Goal: Transaction & Acquisition: Purchase product/service

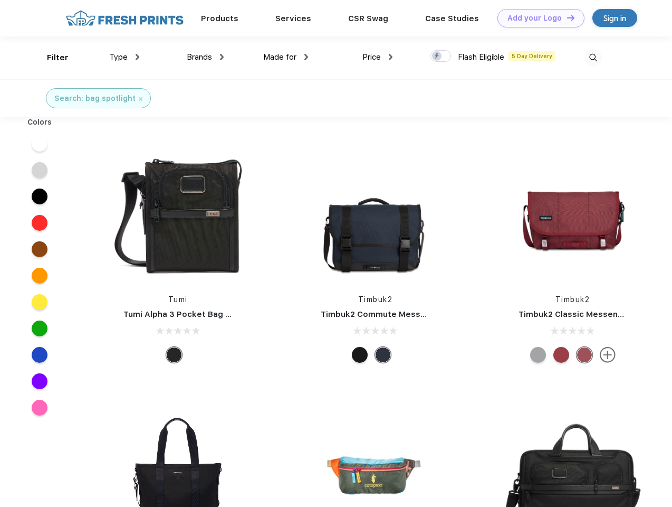
click at [537, 18] on link "Add your Logo Design Tool" at bounding box center [541, 18] width 87 height 18
click at [0, 0] on div "Design Tool" at bounding box center [0, 0] width 0 height 0
click at [566, 17] on link "Add your Logo Design Tool" at bounding box center [541, 18] width 87 height 18
click at [51, 58] on div "Filter" at bounding box center [58, 58] width 22 height 12
click at [125, 57] on span "Type" at bounding box center [118, 56] width 18 height 9
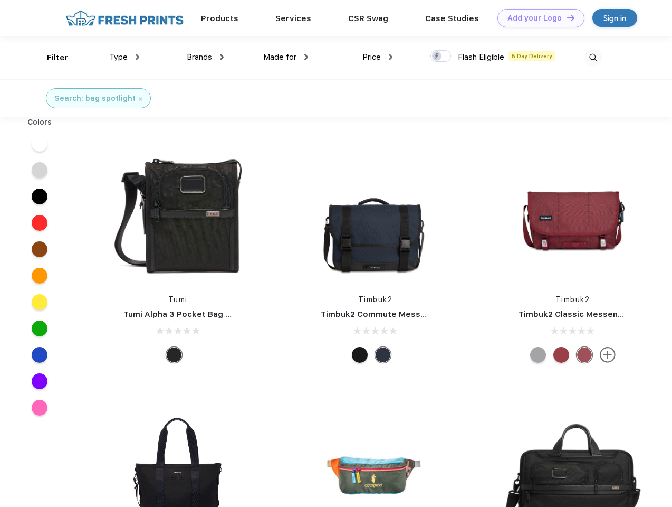
click at [205, 57] on span "Brands" at bounding box center [199, 56] width 25 height 9
click at [286, 57] on span "Made for" at bounding box center [279, 56] width 33 height 9
click at [378, 57] on span "Price" at bounding box center [372, 56] width 18 height 9
click at [441, 56] on div at bounding box center [441, 56] width 21 height 12
click at [437, 56] on input "checkbox" at bounding box center [434, 53] width 7 height 7
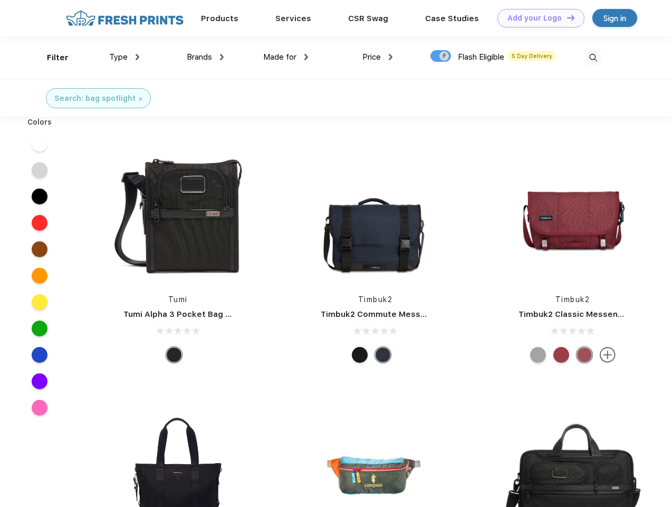
click at [593, 58] on img at bounding box center [593, 57] width 17 height 17
